Goal: Task Accomplishment & Management: Manage account settings

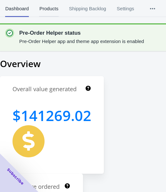
click at [51, 9] on span "Products" at bounding box center [48, 8] width 19 height 17
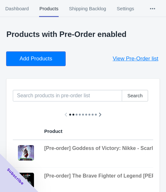
click at [48, 58] on span "Add Products" at bounding box center [36, 59] width 33 height 6
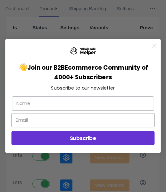
scroll to position [72, 0]
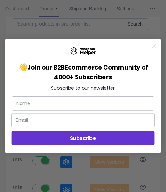
drag, startPoint x: 159, startPoint y: 44, endPoint x: 89, endPoint y: 79, distance: 78.3
click at [159, 44] on form "👋 Join our B2B Ecommerce Community of 4000+ Subscribers Subscribe to our newsle…" at bounding box center [83, 96] width 156 height 114
click at [158, 44] on circle "Close dialog" at bounding box center [154, 45] width 9 height 9
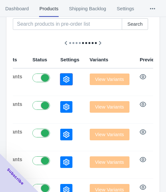
click at [63, 80] on icon "button" at bounding box center [66, 79] width 6 height 6
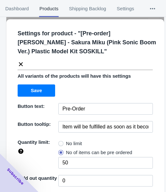
click at [70, 141] on span "No limit" at bounding box center [74, 143] width 16 height 6
click at [60, 142] on input "No limit" at bounding box center [60, 142] width 0 height 0
radio input "true"
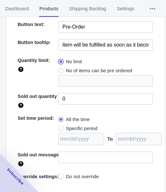
scroll to position [93, 0]
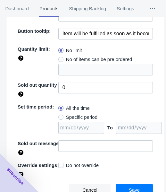
click at [98, 117] on div "All the time Specific period To" at bounding box center [105, 119] width 95 height 30
click at [93, 118] on span "Specific period" at bounding box center [81, 117] width 31 height 6
click at [60, 116] on input "Specific period" at bounding box center [60, 116] width 0 height 0
radio input "true"
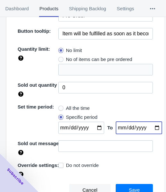
click at [148, 127] on input "date" at bounding box center [139, 128] width 46 height 12
type input "[DATE]"
click at [93, 128] on input "date" at bounding box center [81, 128] width 46 height 12
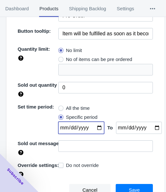
type input "[DATE]"
click at [122, 185] on button "Save" at bounding box center [134, 190] width 37 height 12
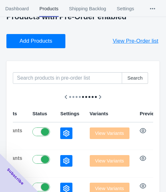
scroll to position [0, 0]
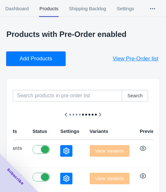
click at [40, 63] on button "Add Products" at bounding box center [35, 59] width 59 height 14
click at [42, 64] on button "Add Products" at bounding box center [35, 59] width 59 height 14
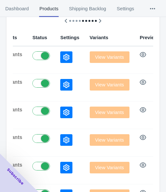
scroll to position [96, 0]
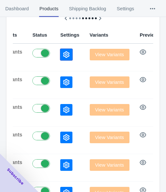
click at [63, 54] on icon "button" at bounding box center [66, 54] width 6 height 6
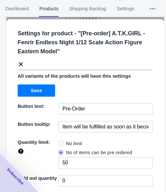
click at [73, 141] on span "No limit" at bounding box center [74, 143] width 16 height 6
click at [60, 142] on input "No limit" at bounding box center [60, 142] width 0 height 0
radio input "true"
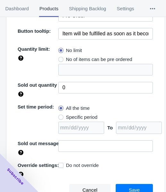
click at [89, 114] on span "Specific period" at bounding box center [81, 117] width 31 height 6
click at [60, 116] on input "Specific period" at bounding box center [60, 116] width 0 height 0
radio input "true"
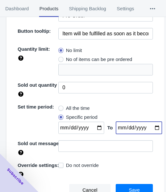
click at [149, 126] on input "date" at bounding box center [139, 128] width 46 height 12
type input "[DATE]"
click at [96, 129] on input "date" at bounding box center [81, 128] width 46 height 12
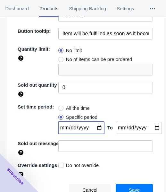
type input "[DATE]"
click at [141, 189] on button "Save" at bounding box center [134, 190] width 37 height 12
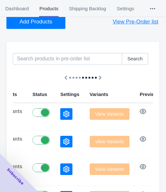
scroll to position [0, 0]
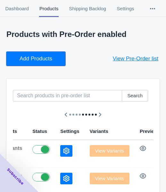
click at [31, 60] on span "Add Products" at bounding box center [36, 59] width 33 height 6
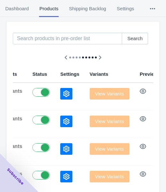
scroll to position [64, 0]
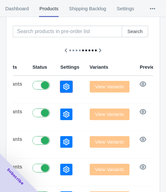
click at [63, 89] on icon "button" at bounding box center [66, 87] width 6 height 6
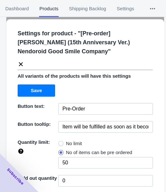
click at [74, 143] on span "No limit" at bounding box center [74, 143] width 16 height 6
click at [60, 142] on input "No limit" at bounding box center [60, 142] width 0 height 0
radio input "true"
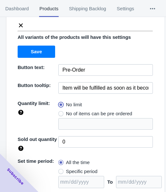
scroll to position [93, 0]
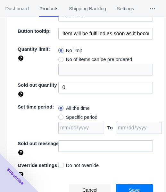
click at [82, 114] on span "Specific period" at bounding box center [81, 117] width 31 height 6
click at [60, 116] on input "Specific period" at bounding box center [60, 116] width 0 height 0
radio input "true"
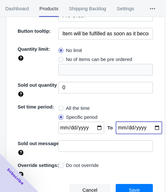
click at [150, 127] on input "date" at bounding box center [139, 128] width 46 height 12
type input "[DATE]"
click at [95, 129] on input "date" at bounding box center [81, 128] width 46 height 12
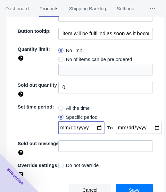
type input "[DATE]"
click at [126, 186] on button "Save" at bounding box center [134, 190] width 37 height 12
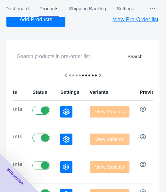
scroll to position [0, 0]
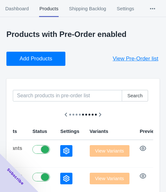
click at [52, 62] on button "Add Products" at bounding box center [35, 59] width 59 height 14
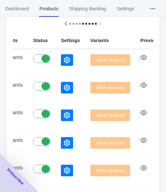
scroll to position [96, 0]
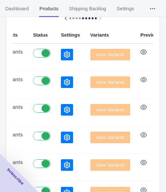
click at [61, 49] on button "button" at bounding box center [67, 55] width 12 height 12
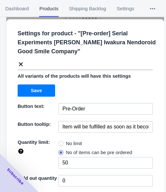
click at [70, 141] on span "No limit" at bounding box center [74, 143] width 16 height 6
click at [60, 142] on input "No limit" at bounding box center [60, 142] width 0 height 0
radio input "true"
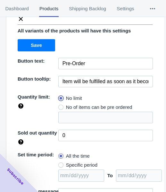
scroll to position [93, 0]
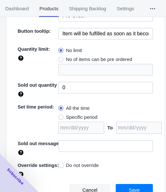
click at [82, 116] on span "Specific period" at bounding box center [81, 117] width 31 height 6
click at [60, 116] on input "Specific period" at bounding box center [60, 116] width 0 height 0
radio input "true"
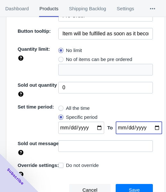
click at [152, 129] on input "date" at bounding box center [139, 128] width 46 height 12
type input "[DATE]"
click at [95, 128] on input "date" at bounding box center [81, 128] width 46 height 12
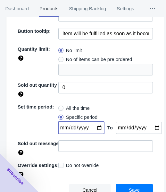
type input "[DATE]"
click at [129, 189] on span "Save" at bounding box center [134, 190] width 11 height 5
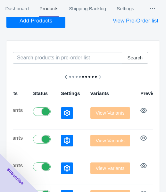
scroll to position [0, 0]
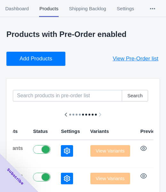
click at [47, 64] on button "Add Products" at bounding box center [35, 59] width 59 height 14
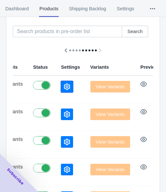
click at [61, 85] on button "button" at bounding box center [67, 87] width 12 height 12
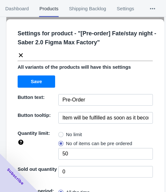
click at [71, 132] on span "No limit" at bounding box center [74, 134] width 16 height 6
click at [60, 133] on input "No limit" at bounding box center [60, 133] width 0 height 0
radio input "true"
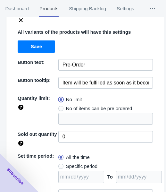
scroll to position [84, 0]
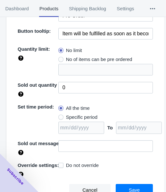
click at [86, 117] on span "Specific period" at bounding box center [81, 117] width 31 height 6
click at [60, 116] on input "Specific period" at bounding box center [60, 116] width 0 height 0
radio input "true"
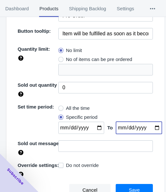
click at [150, 126] on input "date" at bounding box center [139, 128] width 46 height 12
type input "[DATE]"
click at [95, 127] on input "date" at bounding box center [81, 128] width 46 height 12
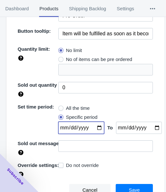
type input "[DATE]"
click at [126, 184] on button "Save" at bounding box center [134, 190] width 37 height 12
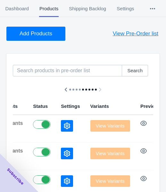
scroll to position [0, 0]
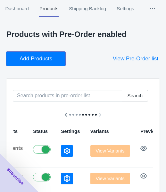
click at [34, 61] on span "Add Products" at bounding box center [36, 59] width 33 height 6
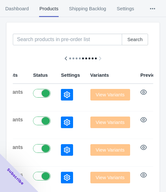
scroll to position [96, 0]
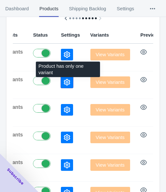
click at [61, 77] on button "button" at bounding box center [67, 82] width 12 height 12
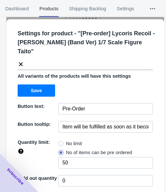
click at [69, 140] on span "No limit" at bounding box center [74, 143] width 16 height 6
click at [60, 142] on input "No limit" at bounding box center [60, 142] width 0 height 0
radio input "true"
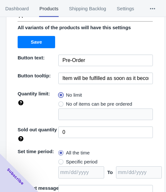
scroll to position [84, 0]
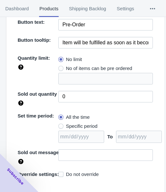
click at [76, 123] on span "Specific period" at bounding box center [81, 126] width 31 height 6
click at [60, 125] on input "Specific period" at bounding box center [60, 125] width 0 height 0
radio input "true"
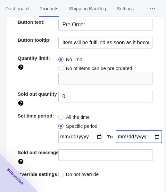
click at [150, 131] on input "date" at bounding box center [139, 137] width 46 height 12
type input "[DATE]"
click at [93, 131] on input "date" at bounding box center [81, 137] width 46 height 12
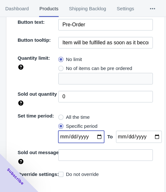
type input "[DATE]"
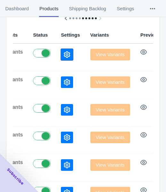
click at [64, 58] on icon "button" at bounding box center [67, 54] width 6 height 6
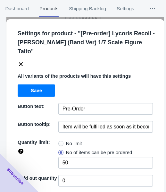
scroll to position [93, 0]
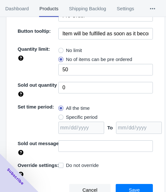
click at [77, 51] on span "No limit" at bounding box center [74, 50] width 16 height 6
click at [60, 49] on input "No limit" at bounding box center [60, 49] width 0 height 0
radio input "true"
click at [77, 115] on span "Specific period" at bounding box center [81, 117] width 31 height 6
click at [60, 116] on input "Specific period" at bounding box center [60, 116] width 0 height 0
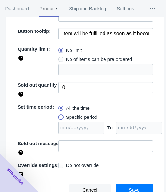
radio input "true"
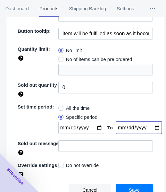
click at [150, 128] on input "date" at bounding box center [139, 128] width 46 height 12
type input "[DATE]"
click at [95, 127] on input "date" at bounding box center [81, 128] width 46 height 12
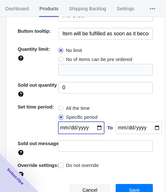
type input "[DATE]"
click at [134, 188] on span "Save" at bounding box center [134, 190] width 11 height 5
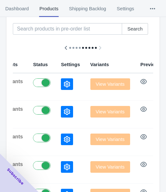
scroll to position [32, 0]
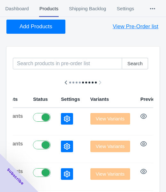
click at [40, 26] on span "Add Products" at bounding box center [36, 26] width 33 height 6
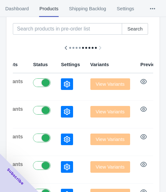
scroll to position [96, 0]
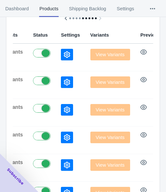
drag, startPoint x: 27, startPoint y: 46, endPoint x: 26, endPoint y: 50, distance: 4.5
click at [56, 46] on td at bounding box center [70, 58] width 29 height 28
click at [61, 51] on button "button" at bounding box center [67, 55] width 12 height 12
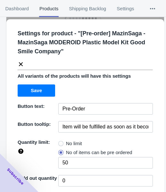
click at [61, 146] on label "No limit" at bounding box center [70, 143] width 24 height 9
click at [60, 142] on input "No limit" at bounding box center [60, 142] width 0 height 0
radio input "true"
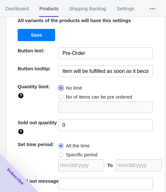
scroll to position [93, 0]
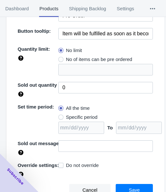
click at [90, 118] on span "Specific period" at bounding box center [81, 117] width 31 height 6
click at [60, 116] on input "Specific period" at bounding box center [60, 116] width 0 height 0
radio input "true"
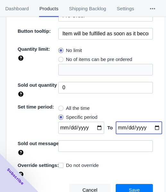
click at [149, 125] on input "date" at bounding box center [139, 128] width 46 height 12
type input "[DATE]"
click at [93, 124] on input "date" at bounding box center [81, 128] width 46 height 12
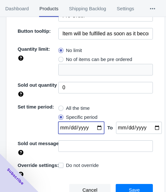
type input "[DATE]"
click at [120, 184] on button "Save" at bounding box center [134, 190] width 37 height 12
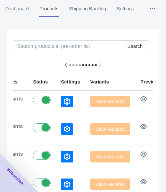
scroll to position [0, 0]
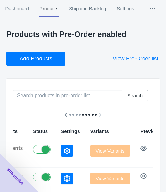
click at [23, 54] on button "Add Products" at bounding box center [35, 59] width 59 height 14
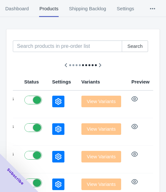
scroll to position [96, 0]
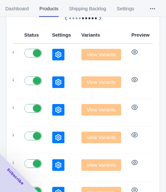
click at [52, 56] on button "button" at bounding box center [58, 55] width 12 height 12
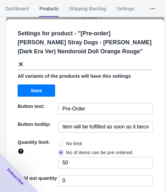
click at [66, 140] on span "No limit" at bounding box center [74, 143] width 16 height 6
click at [60, 142] on input "No limit" at bounding box center [60, 142] width 0 height 0
radio input "true"
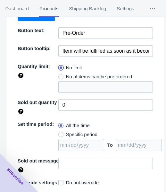
scroll to position [93, 0]
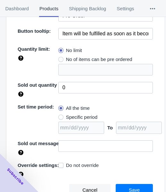
click at [84, 114] on span "Specific period" at bounding box center [81, 117] width 31 height 6
click at [60, 116] on input "Specific period" at bounding box center [60, 116] width 0 height 0
radio input "true"
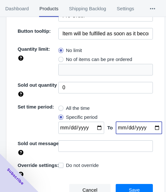
click at [149, 126] on input "date" at bounding box center [139, 128] width 46 height 12
type input "[DATE]"
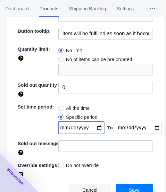
click at [95, 126] on input "date" at bounding box center [81, 128] width 46 height 12
type input "[DATE]"
click at [139, 185] on button "Save" at bounding box center [134, 190] width 37 height 12
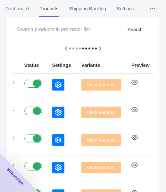
scroll to position [0, 0]
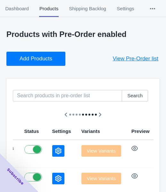
click at [31, 57] on span "Add Products" at bounding box center [36, 59] width 33 height 6
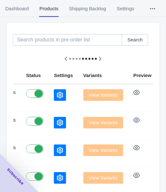
scroll to position [64, 0]
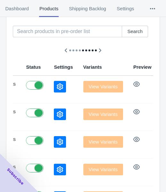
click at [57, 87] on icon "button" at bounding box center [60, 87] width 6 height 6
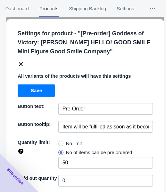
drag, startPoint x: 75, startPoint y: 141, endPoint x: 98, endPoint y: 91, distance: 55.6
click at [74, 142] on span "No limit" at bounding box center [74, 143] width 16 height 6
click at [60, 142] on input "No limit" at bounding box center [60, 142] width 0 height 0
radio input "true"
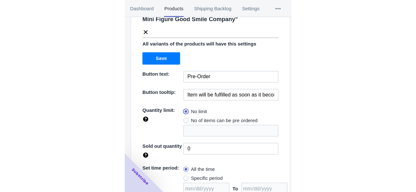
scroll to position [93, 0]
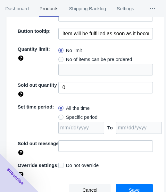
click at [87, 117] on span "Specific period" at bounding box center [81, 117] width 31 height 6
click at [60, 116] on input "Specific period" at bounding box center [60, 116] width 0 height 0
radio input "true"
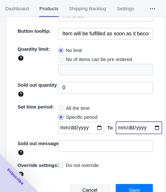
click at [151, 127] on input "date" at bounding box center [139, 128] width 46 height 12
type input "[DATE]"
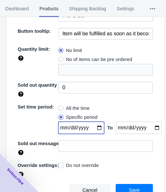
click at [97, 127] on input "date" at bounding box center [81, 128] width 46 height 12
type input "[DATE]"
click at [123, 185] on button "Save" at bounding box center [134, 190] width 37 height 12
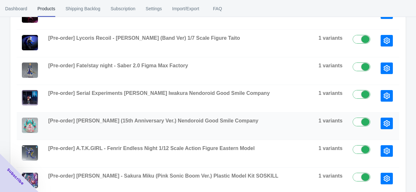
scroll to position [233, 0]
